Goal: Transaction & Acquisition: Obtain resource

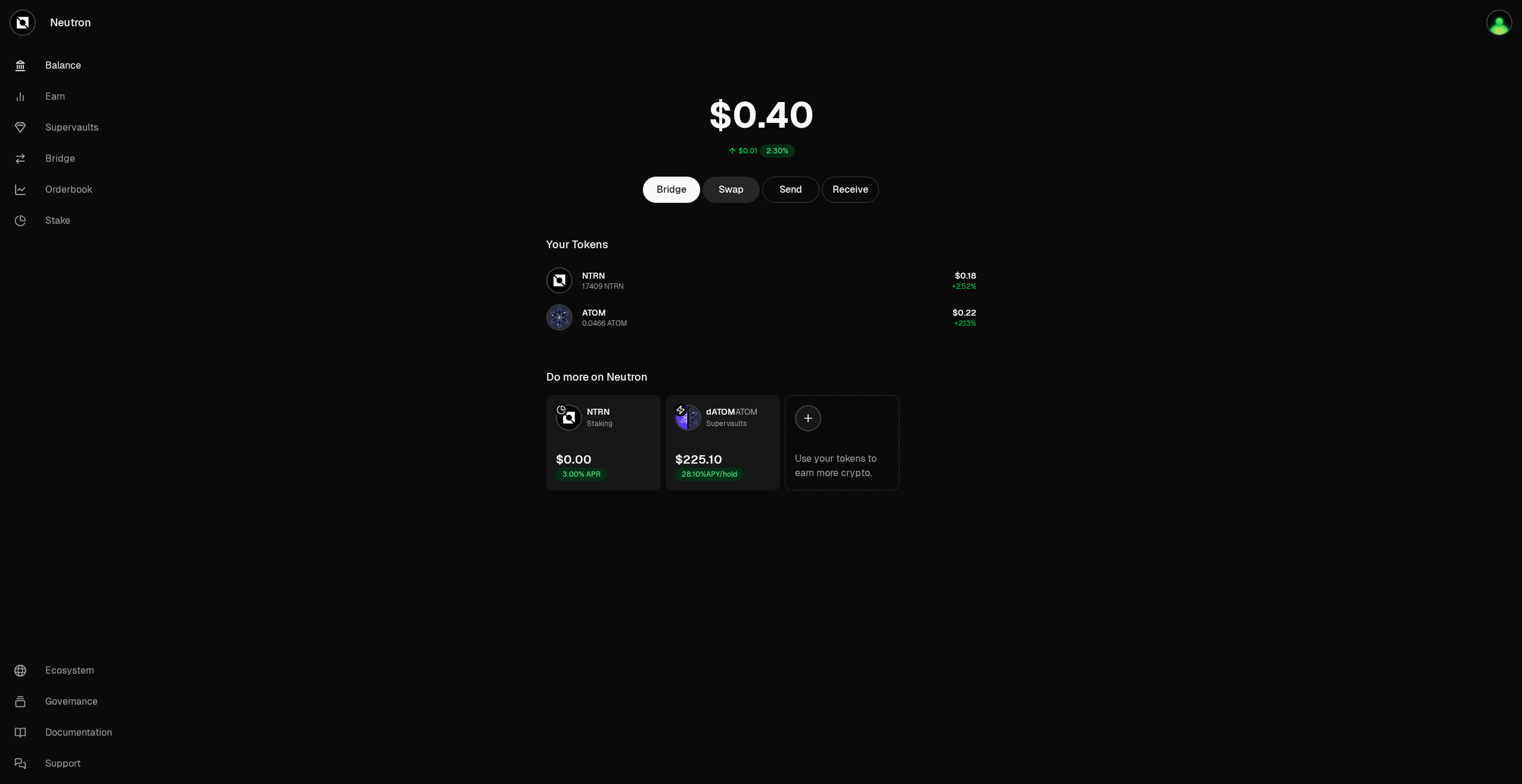
click at [751, 431] on link "dATOM ATOM Supervaults $225.10 28.10% APY/hold" at bounding box center [722, 443] width 114 height 96
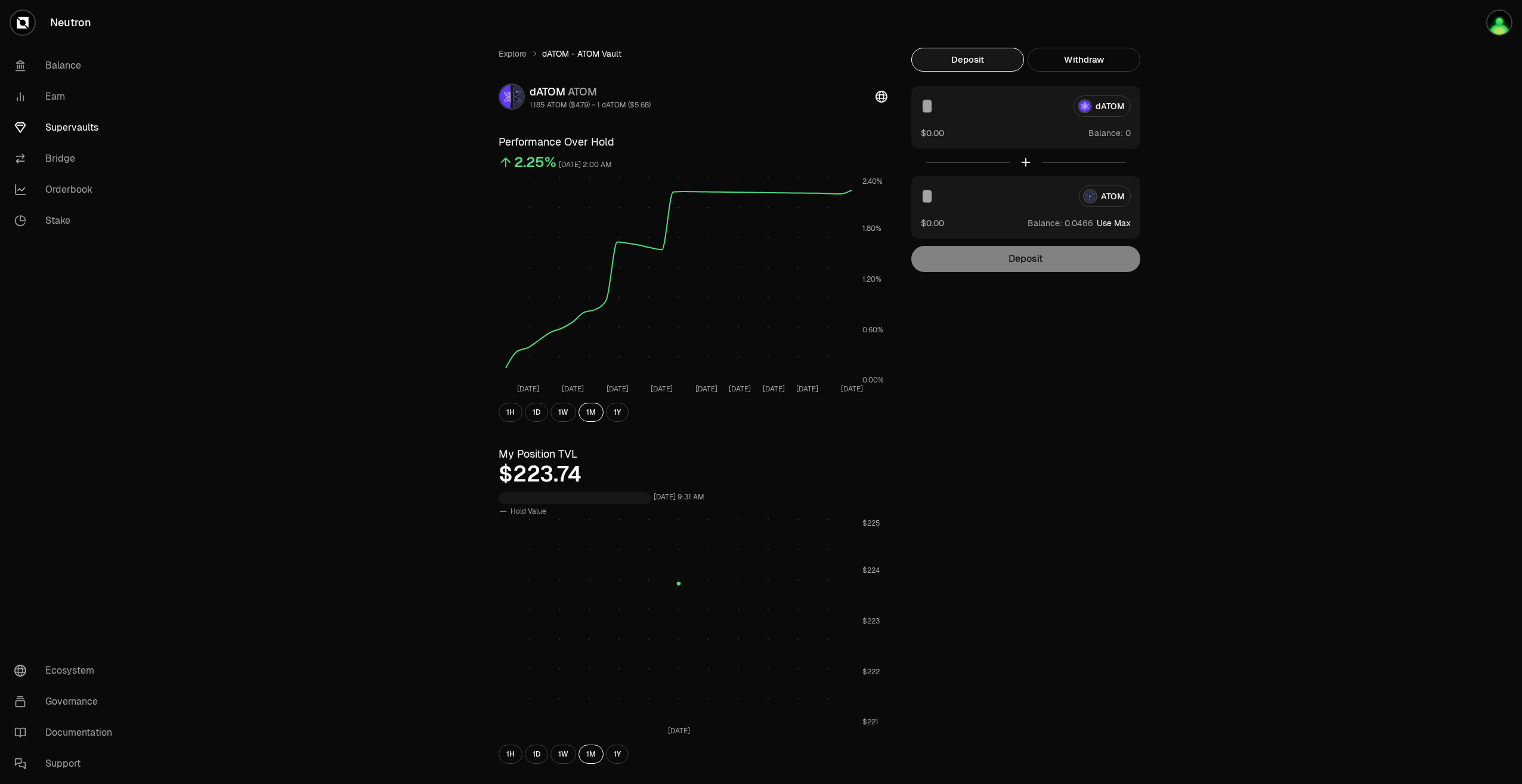
click at [925, 118] on div "dATOM $0.00 Balance:" at bounding box center [1025, 117] width 229 height 63
click at [940, 112] on input at bounding box center [992, 107] width 143 height 22
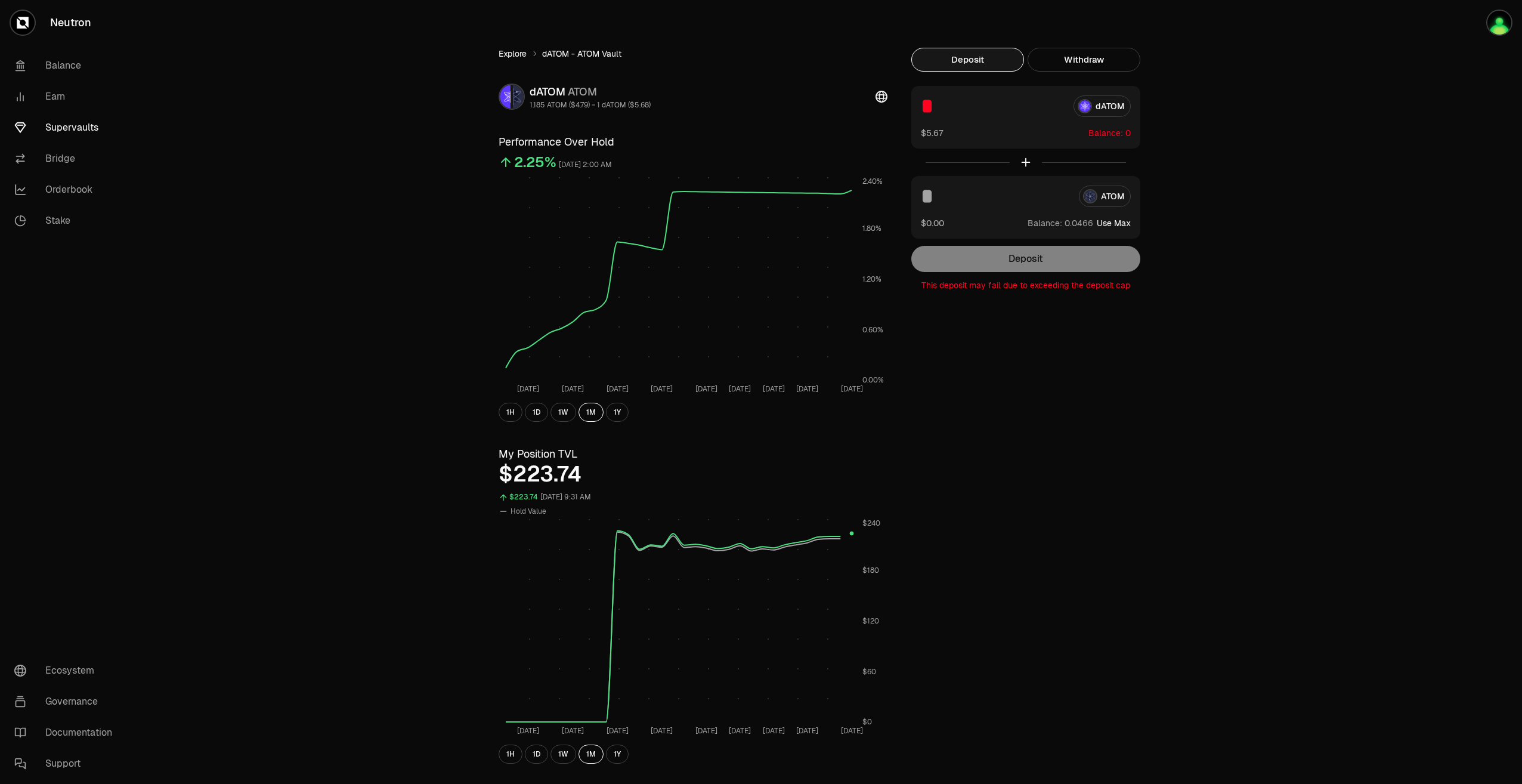
type input "*"
click at [516, 51] on link "Explore" at bounding box center [512, 53] width 28 height 12
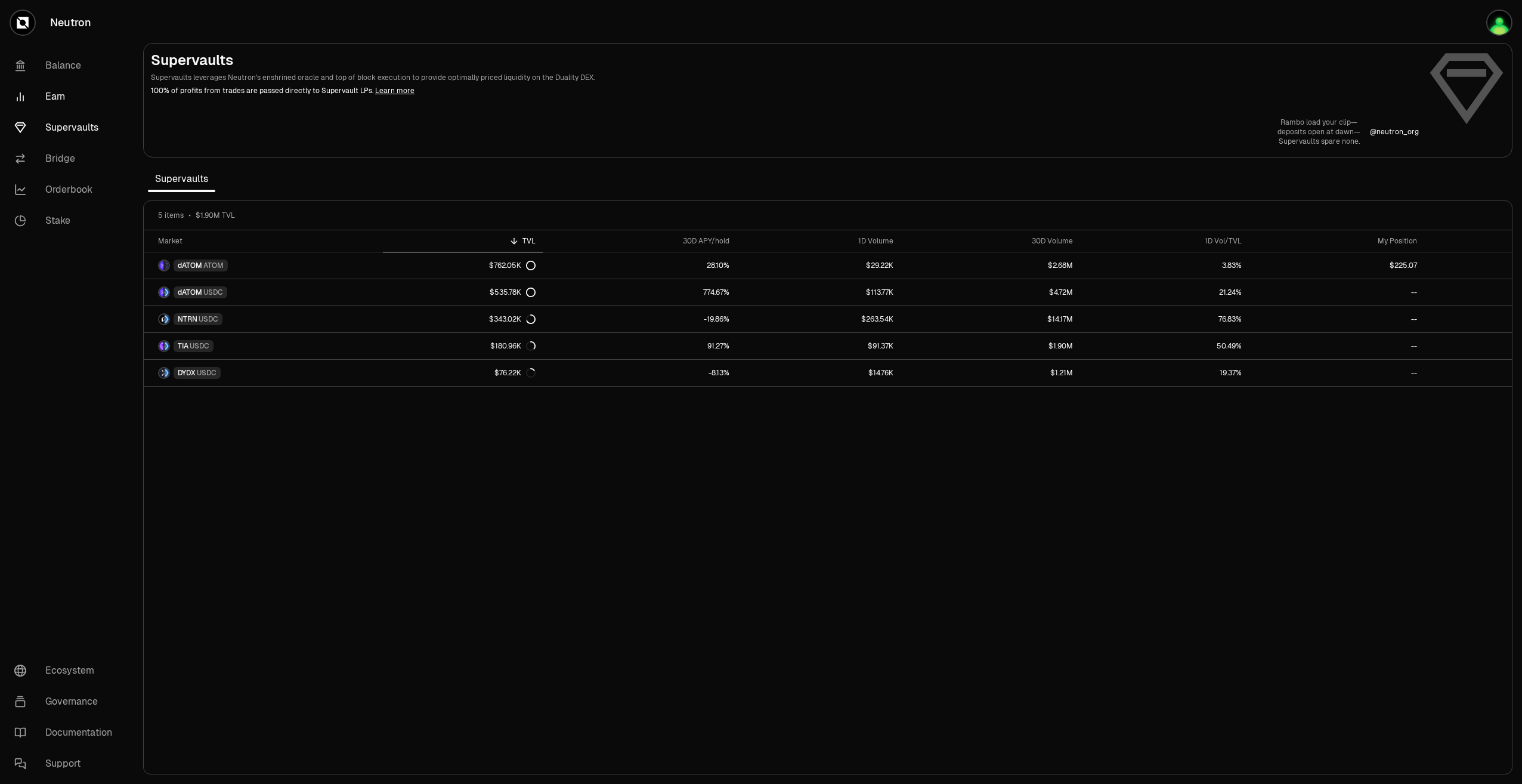
click at [54, 94] on link "Earn" at bounding box center [67, 97] width 124 height 31
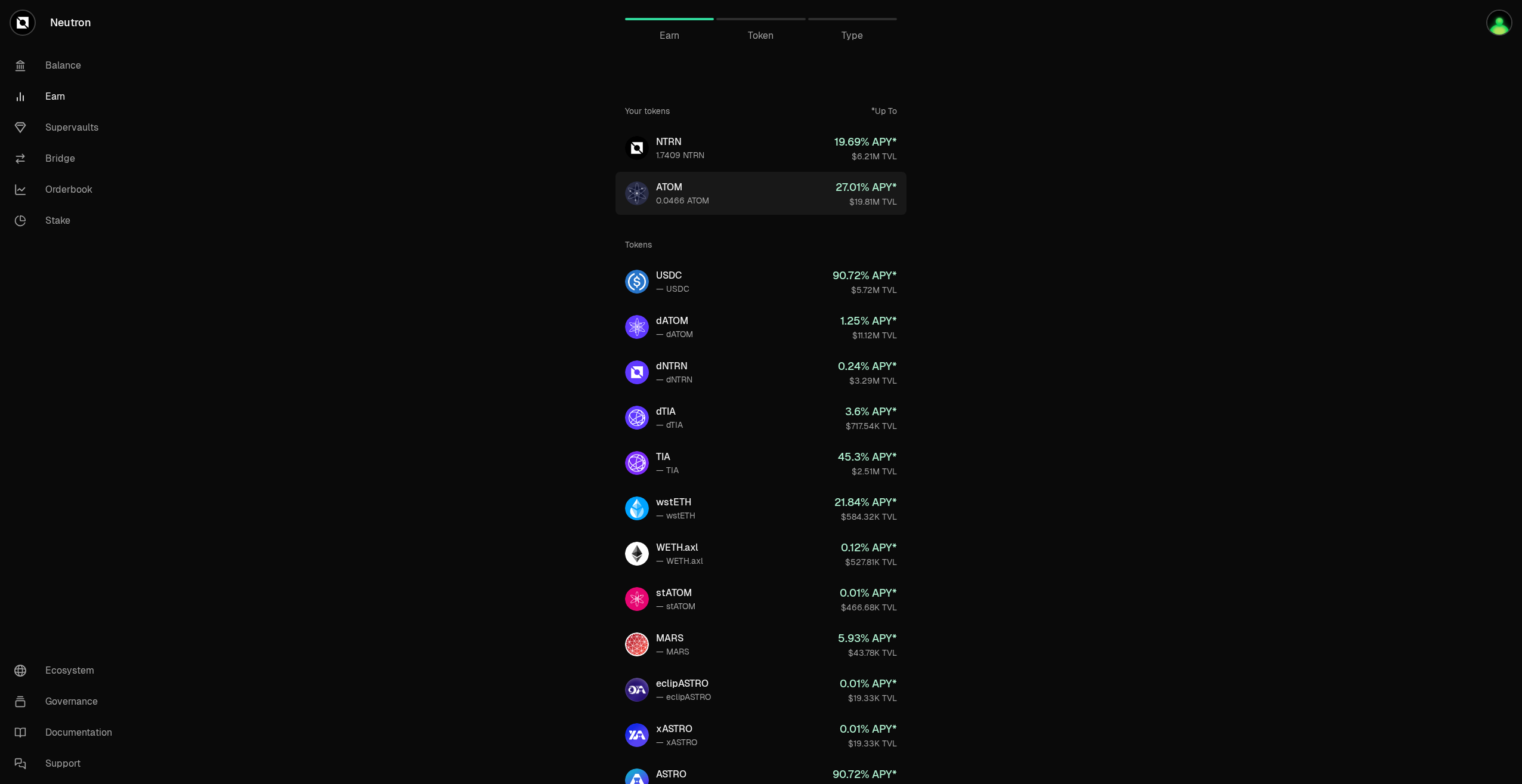
click at [706, 199] on div "0.0466 ATOM" at bounding box center [683, 200] width 53 height 12
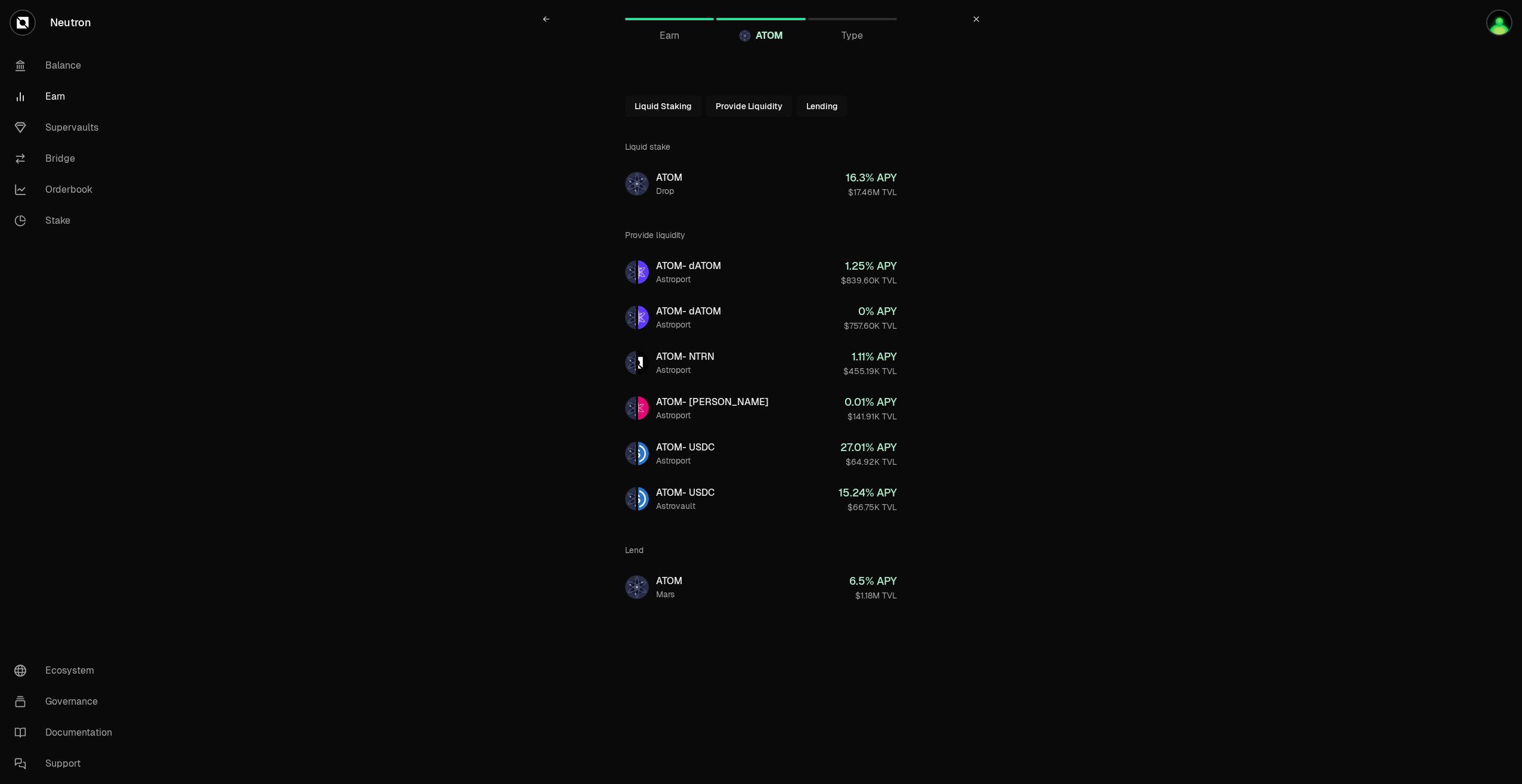
click at [706, 199] on link "ATOM Drop 16.3 % APY $17.46M TVL" at bounding box center [761, 183] width 291 height 43
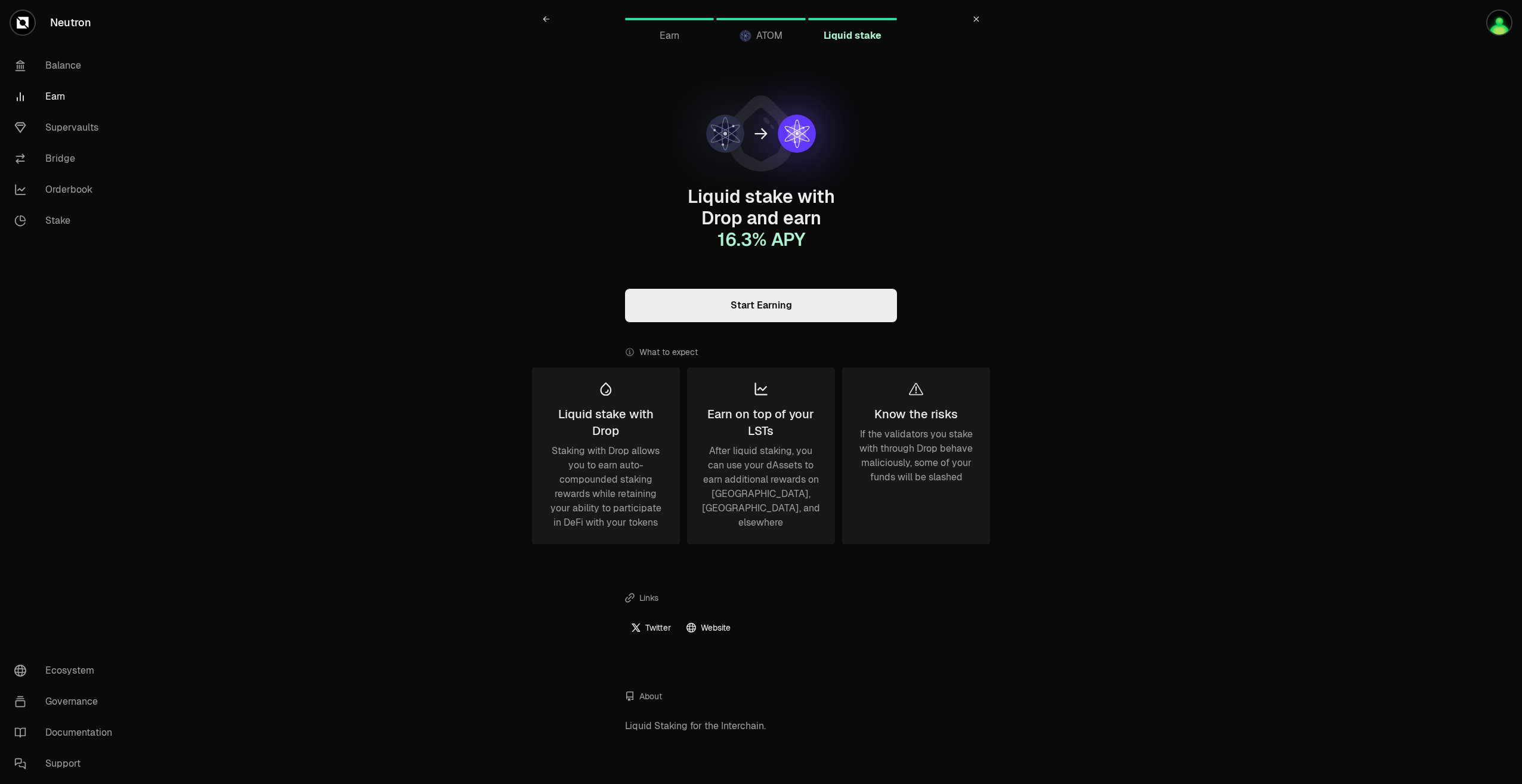
click at [59, 95] on link "Earn" at bounding box center [67, 97] width 124 height 31
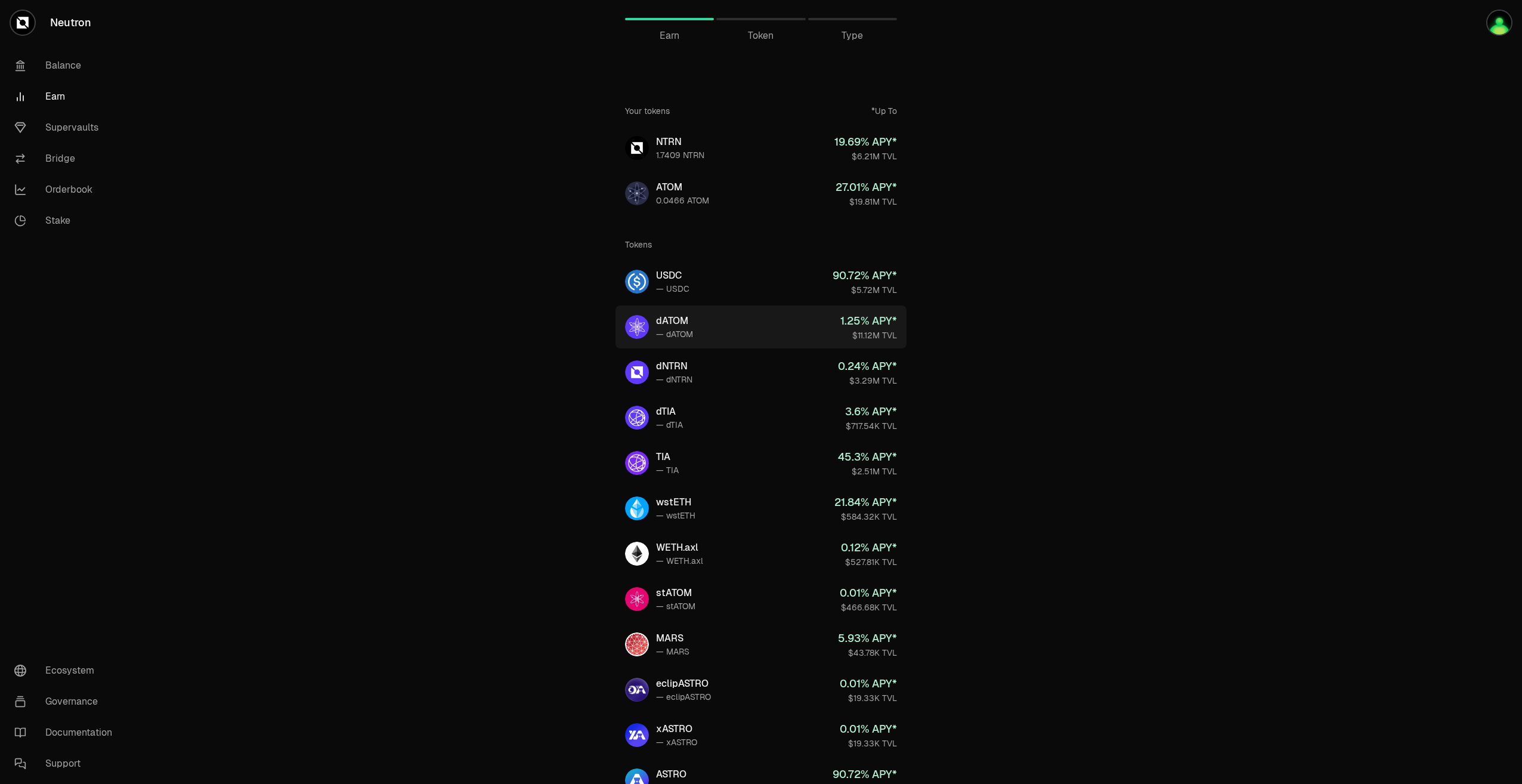
click at [693, 329] on div "— dATOM" at bounding box center [675, 333] width 37 height 12
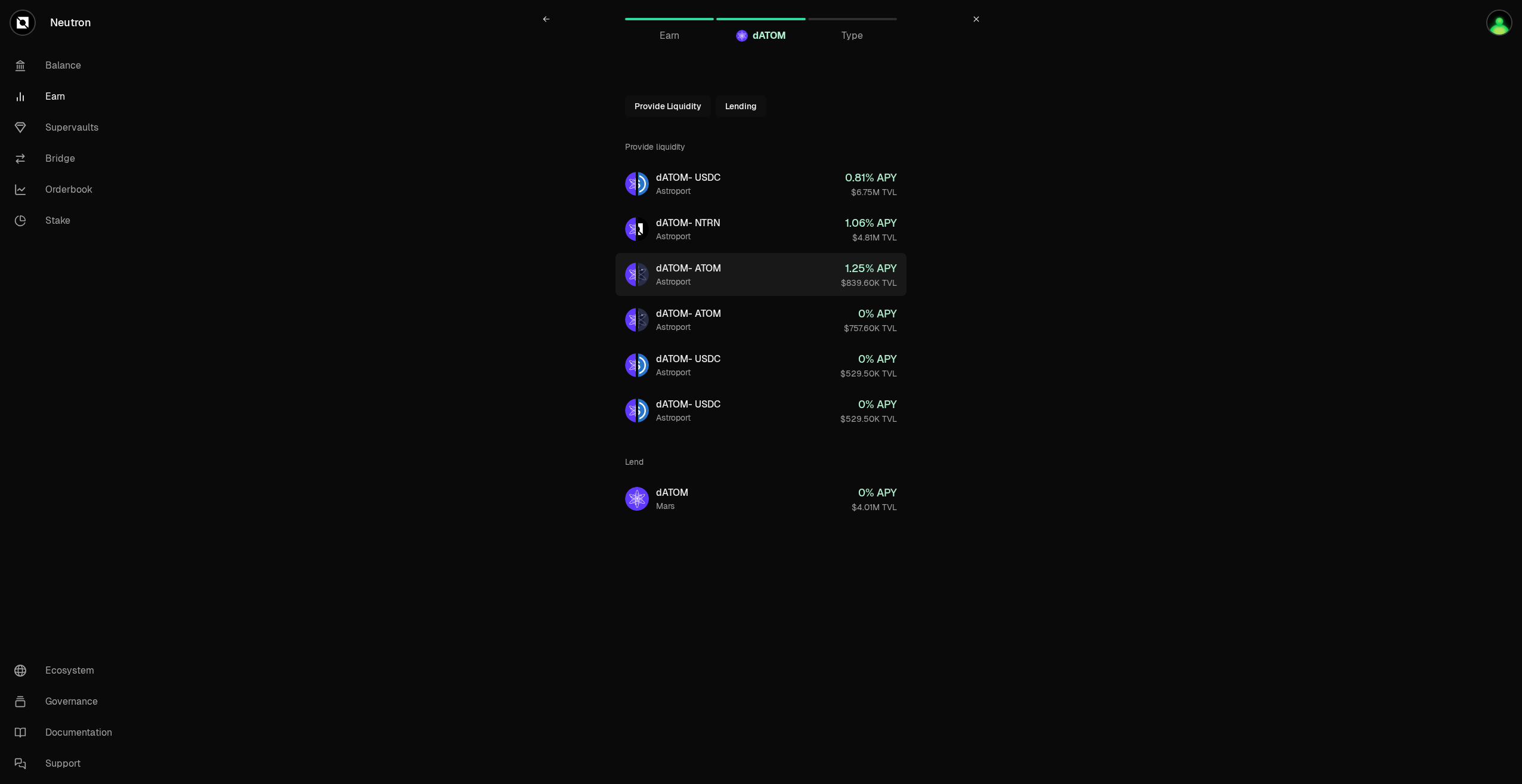
click at [695, 282] on div "Astroport" at bounding box center [688, 281] width 65 height 12
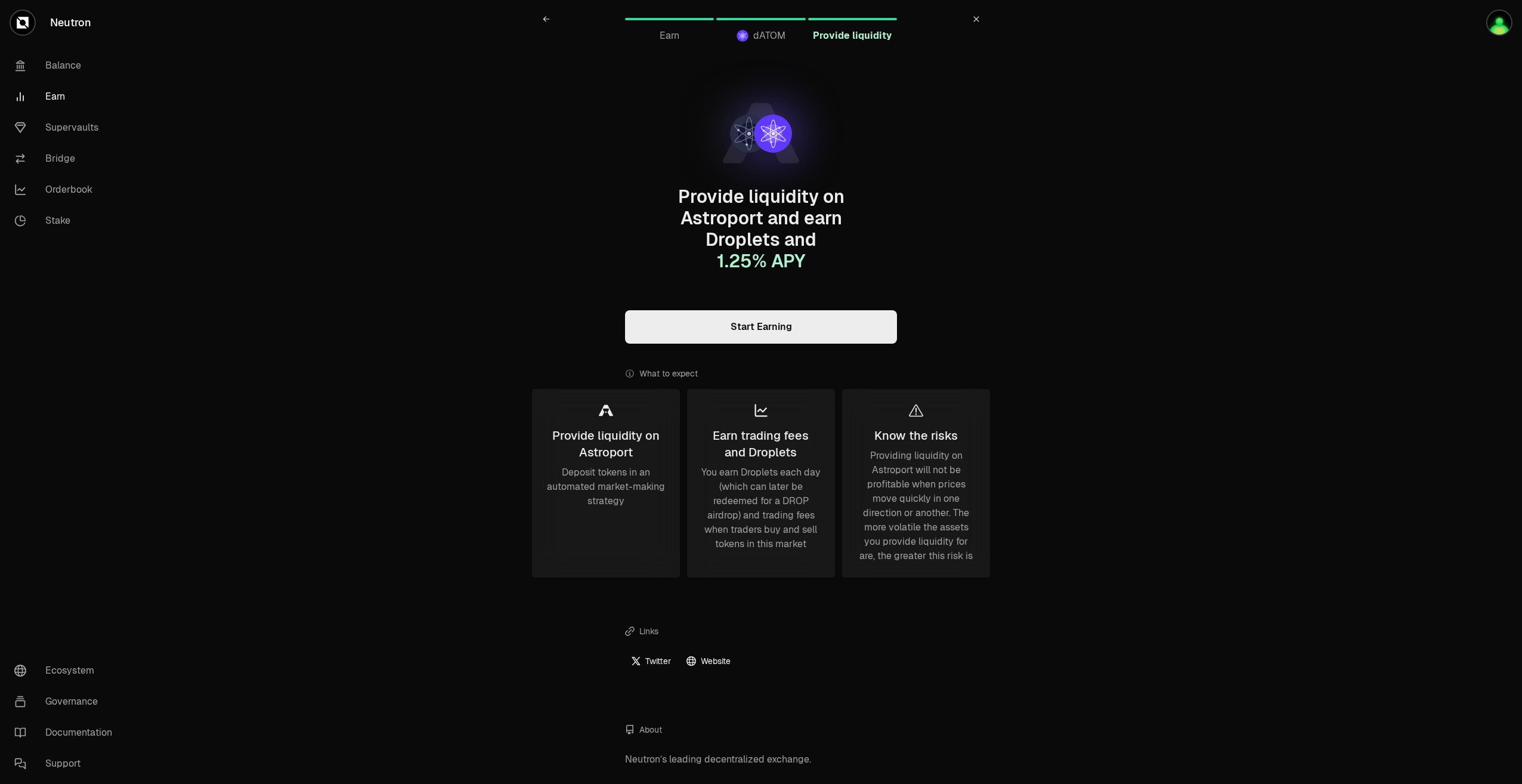
click at [694, 322] on link "Start Earning" at bounding box center [761, 327] width 272 height 34
click at [67, 209] on link "Stake" at bounding box center [67, 221] width 124 height 31
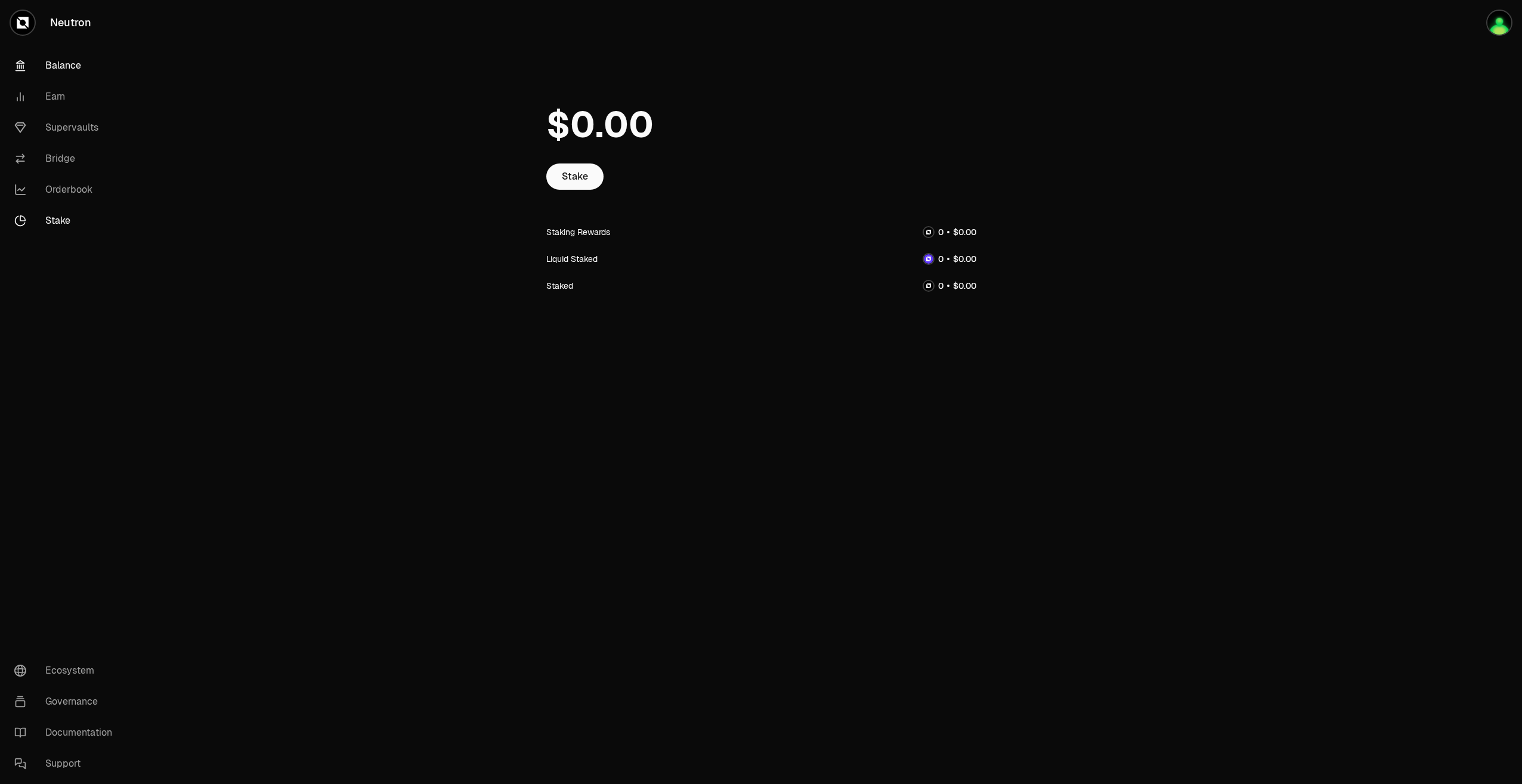
click at [68, 69] on link "Balance" at bounding box center [67, 66] width 124 height 31
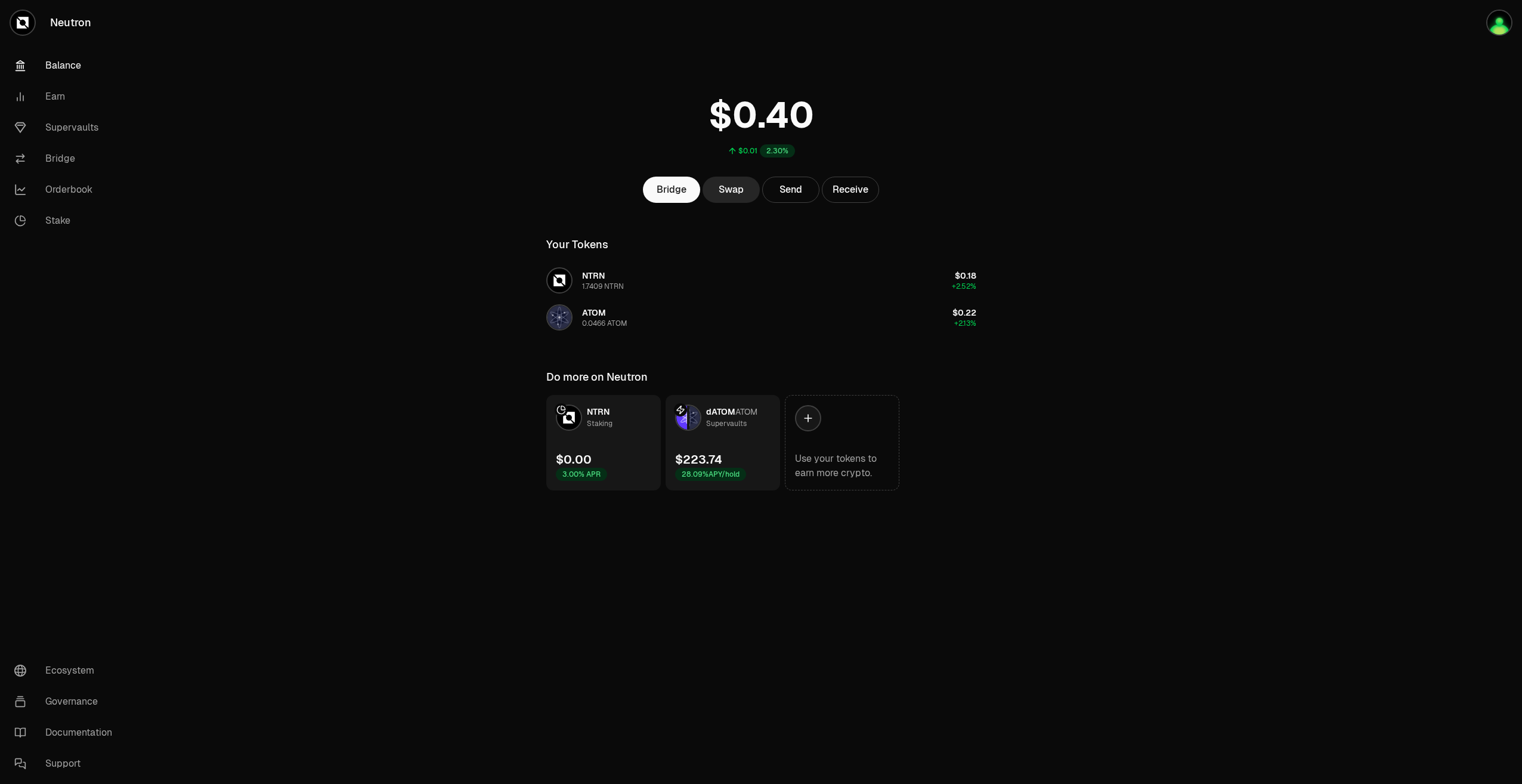
click at [719, 429] on div "dATOM ATOM Supervaults" at bounding box center [717, 417] width 82 height 26
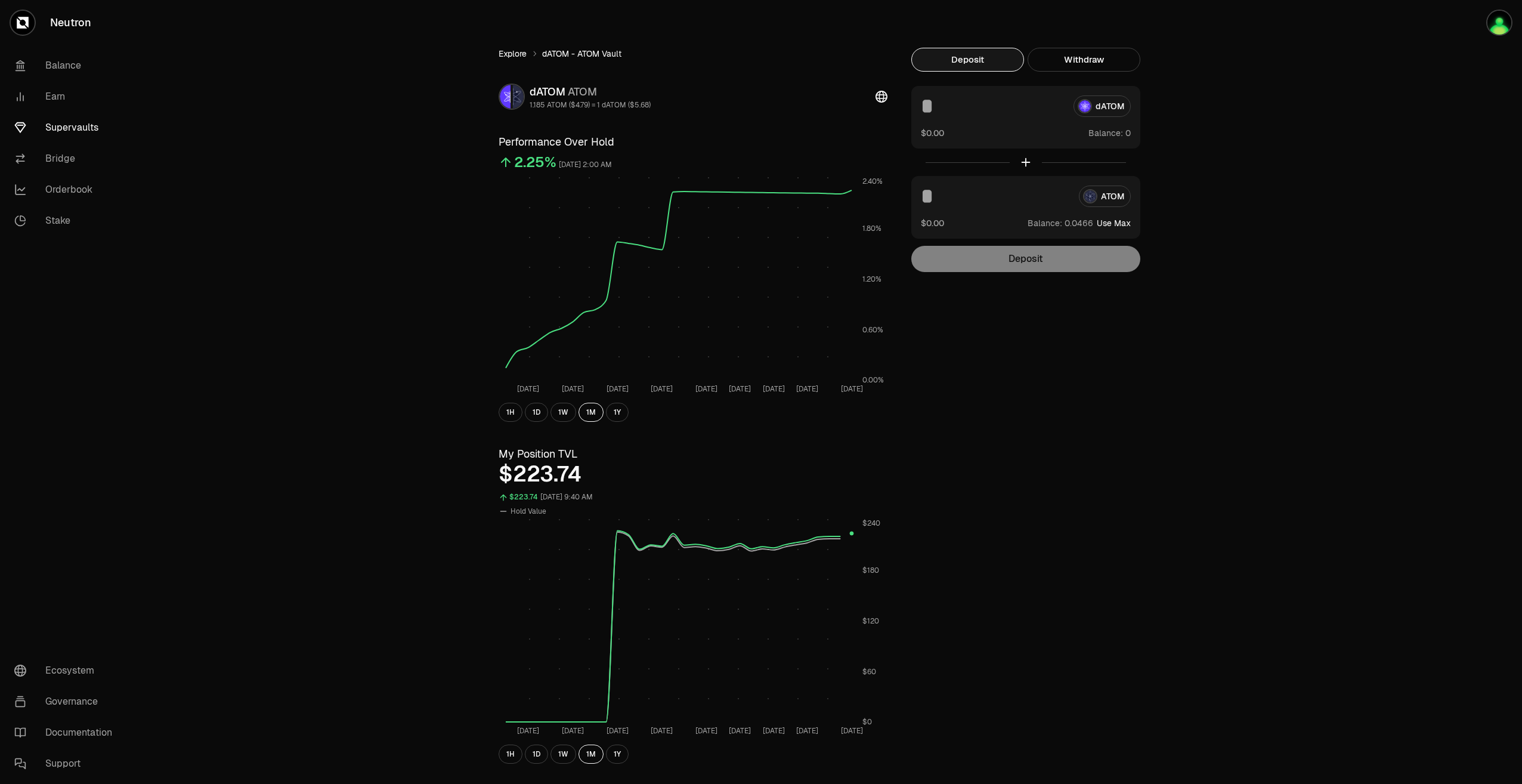
click at [509, 55] on link "Explore" at bounding box center [512, 53] width 28 height 12
